Goal: Transaction & Acquisition: Purchase product/service

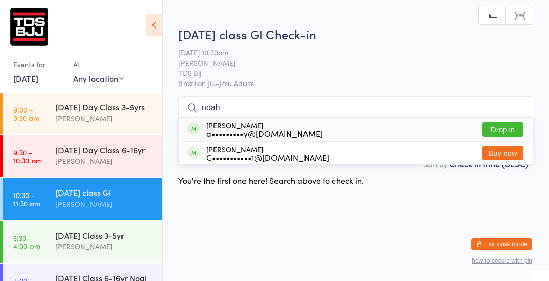
type input "noah"
click at [507, 129] on button "Drop in" at bounding box center [503, 129] width 41 height 15
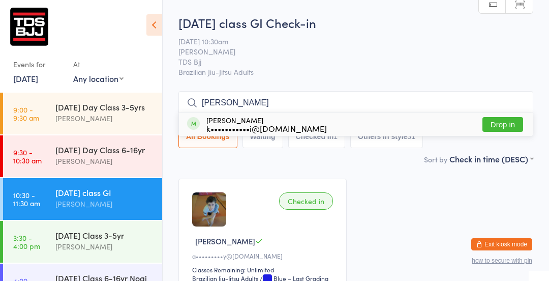
type input "[PERSON_NAME]"
click at [515, 128] on button "Drop in" at bounding box center [503, 124] width 41 height 15
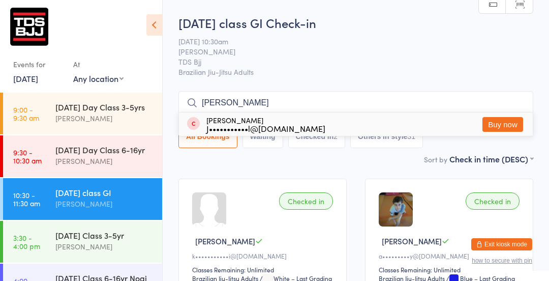
type input "[PERSON_NAME]"
click at [501, 128] on button "Buy now" at bounding box center [503, 124] width 41 height 15
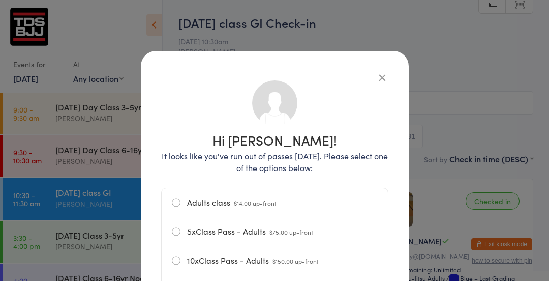
click at [176, 201] on label "Adults class $14.00 up-front" at bounding box center [275, 202] width 206 height 28
click at [0, 0] on input "Adults class $14.00 up-front" at bounding box center [0, 0] width 0 height 0
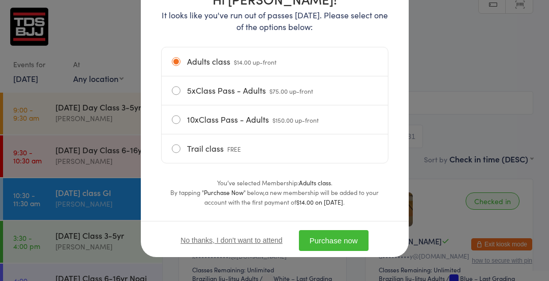
scroll to position [142, 0]
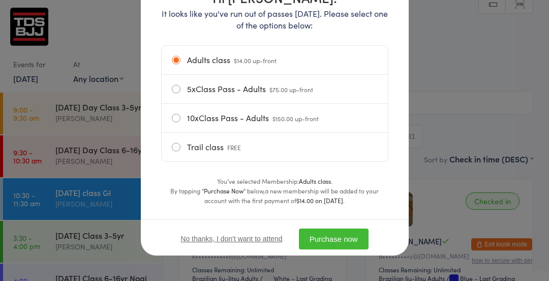
click at [342, 239] on button "Purchase now" at bounding box center [334, 238] width 70 height 21
